Goal: Task Accomplishment & Management: Use online tool/utility

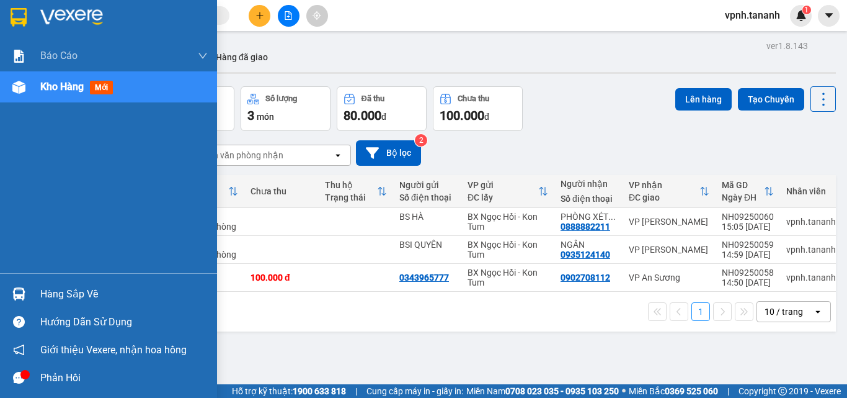
click at [11, 20] on img at bounding box center [19, 17] width 16 height 19
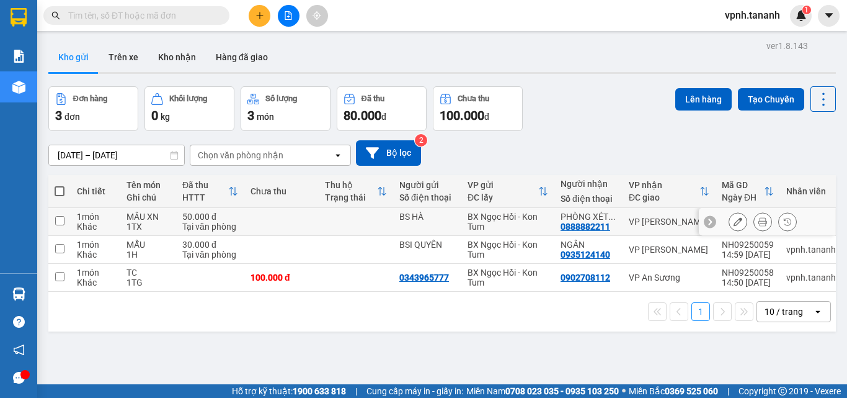
drag, startPoint x: 63, startPoint y: 217, endPoint x: 60, endPoint y: 229, distance: 12.7
click at [64, 217] on input "checkbox" at bounding box center [59, 220] width 9 height 9
checkbox input "true"
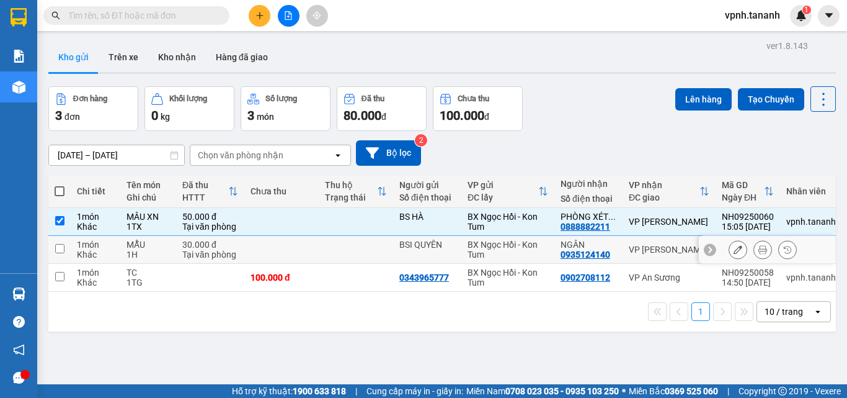
click at [56, 244] on input "checkbox" at bounding box center [59, 248] width 9 height 9
checkbox input "true"
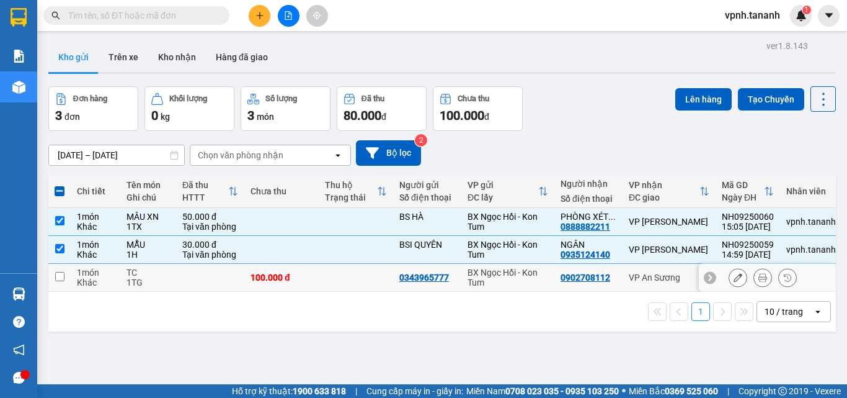
click at [60, 283] on td at bounding box center [59, 278] width 22 height 28
checkbox input "true"
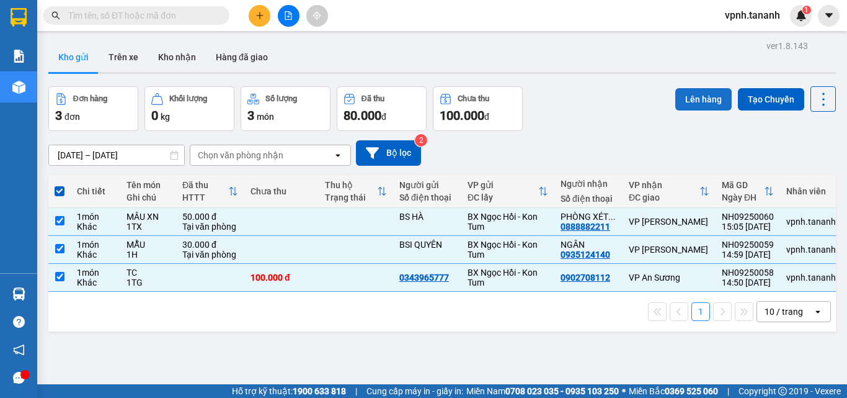
click at [690, 99] on button "Lên hàng" at bounding box center [704, 99] width 56 height 22
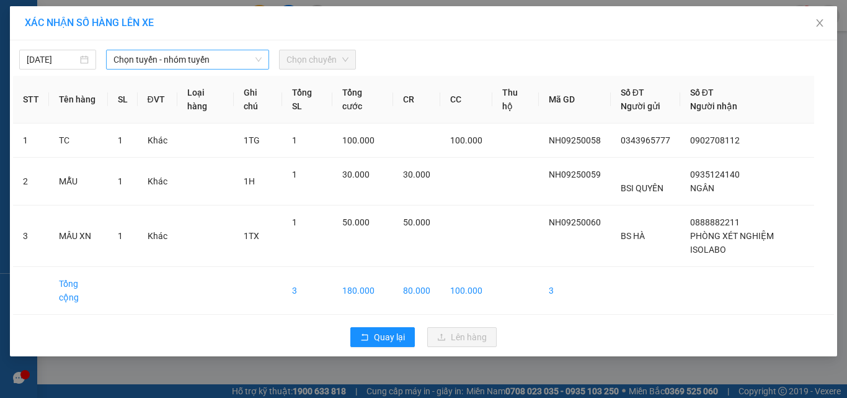
click at [144, 60] on span "Chọn tuyến - nhóm tuyến" at bounding box center [188, 59] width 148 height 19
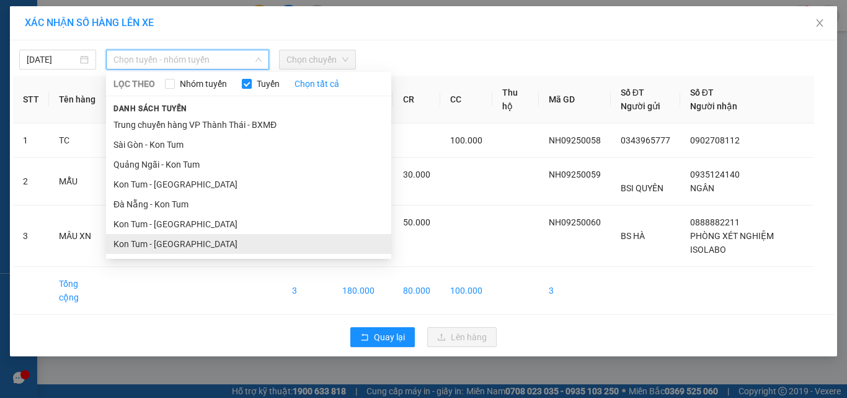
click at [157, 239] on li "Kon Tum - [GEOGRAPHIC_DATA]" at bounding box center [248, 244] width 285 height 20
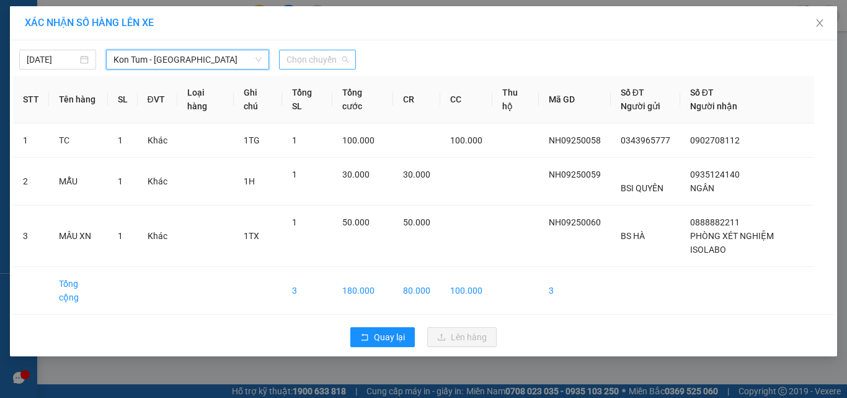
click at [332, 58] on span "Chọn chuyến" at bounding box center [318, 59] width 62 height 19
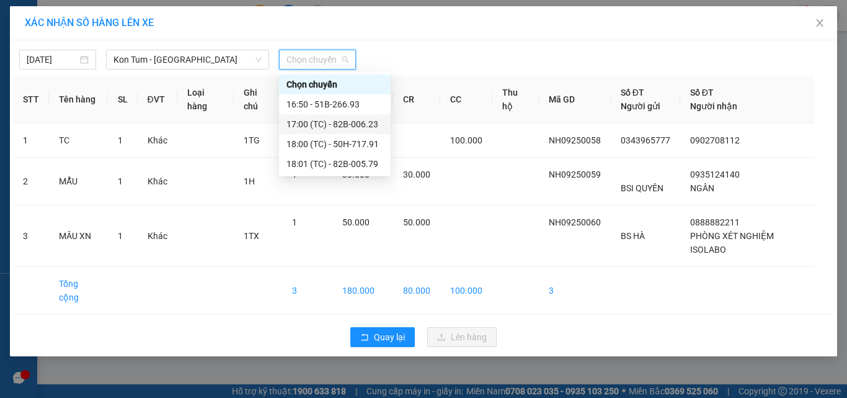
click at [347, 124] on div "17:00 (TC) - 82B-006.23" at bounding box center [335, 124] width 97 height 14
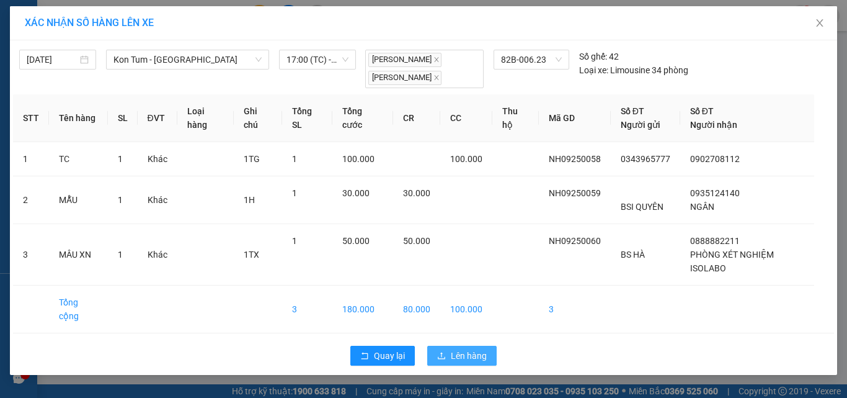
click at [473, 355] on span "Lên hàng" at bounding box center [469, 356] width 36 height 14
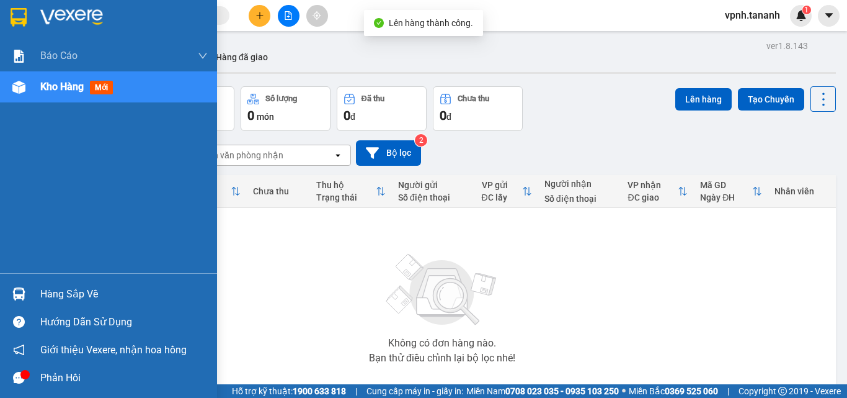
click at [12, 19] on img at bounding box center [19, 17] width 16 height 19
click at [25, 12] on img at bounding box center [19, 17] width 16 height 19
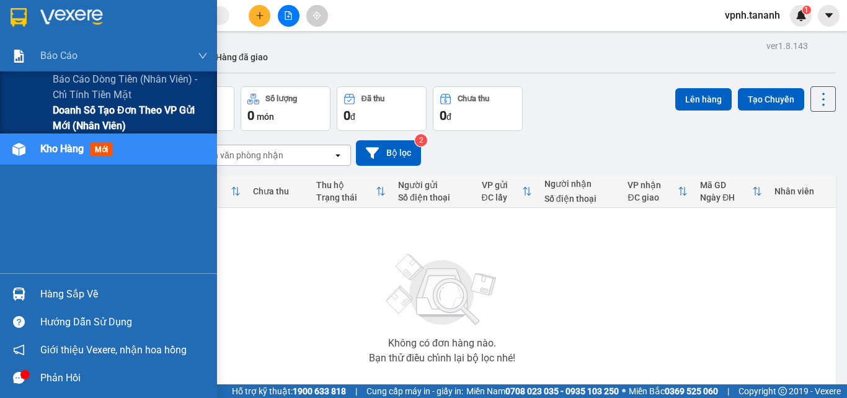
click at [64, 105] on span "Doanh số tạo đơn theo VP gửi mới (nhân viên)" at bounding box center [130, 117] width 155 height 31
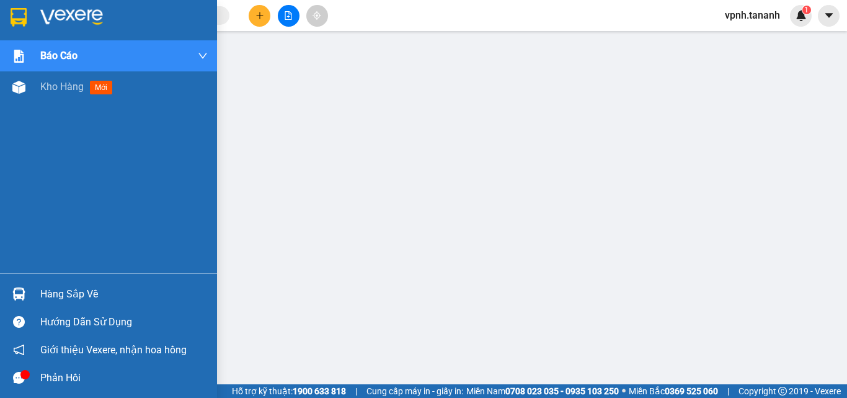
click at [14, 6] on div at bounding box center [19, 17] width 22 height 22
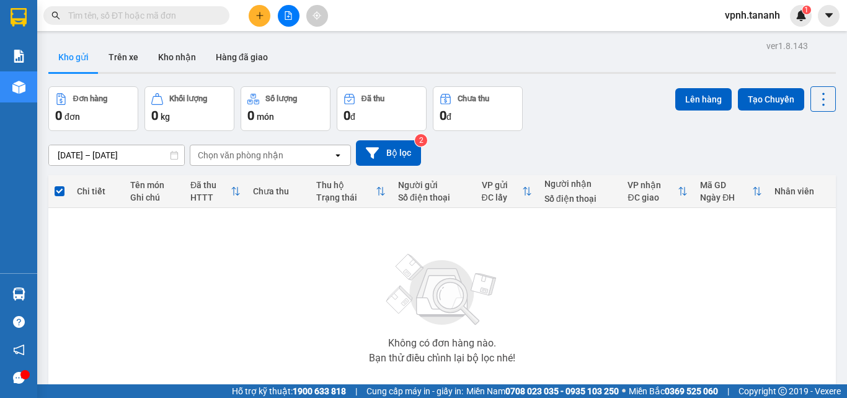
click at [260, 19] on icon "plus" at bounding box center [259, 15] width 1 height 7
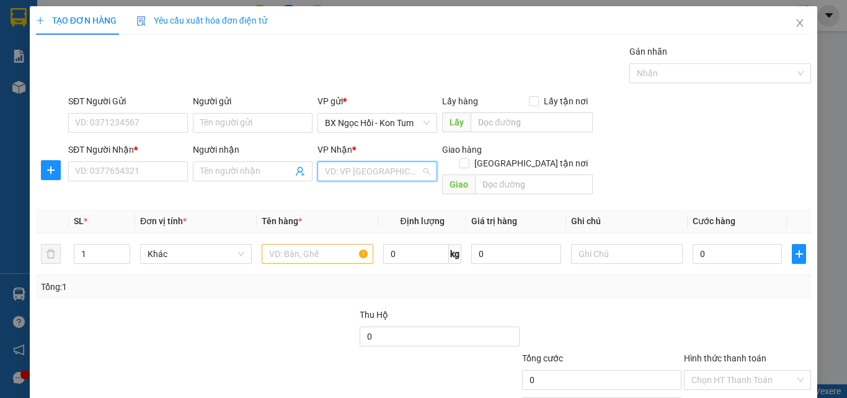
click at [343, 178] on input "search" at bounding box center [373, 171] width 96 height 19
